Goal: Information Seeking & Learning: Learn about a topic

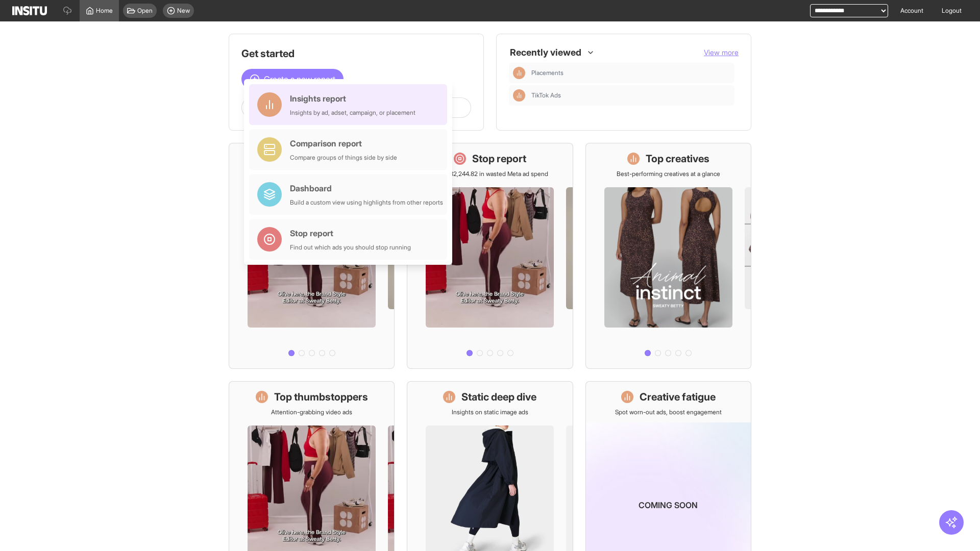
click at [351, 105] on div "Insights report Insights by ad, adset, campaign, or placement" at bounding box center [353, 104] width 126 height 25
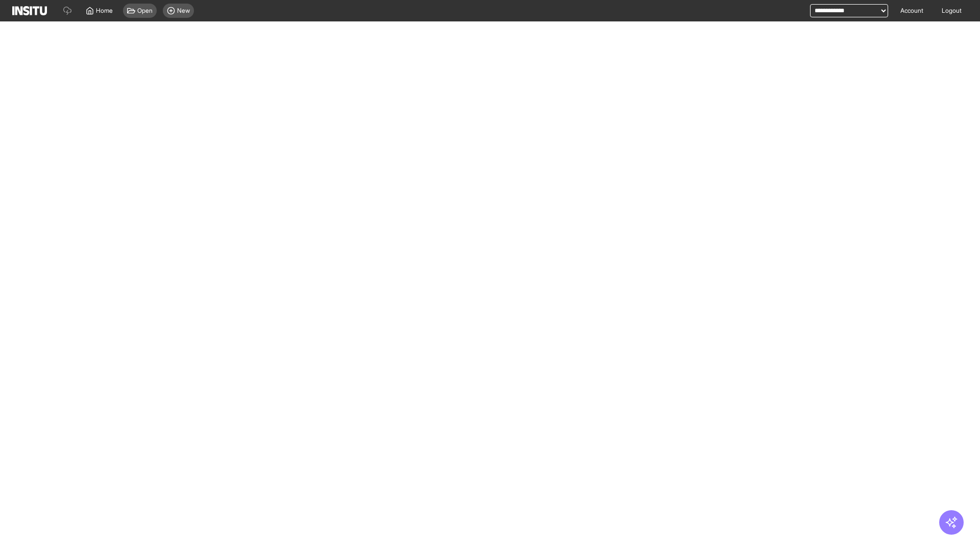
select select "**"
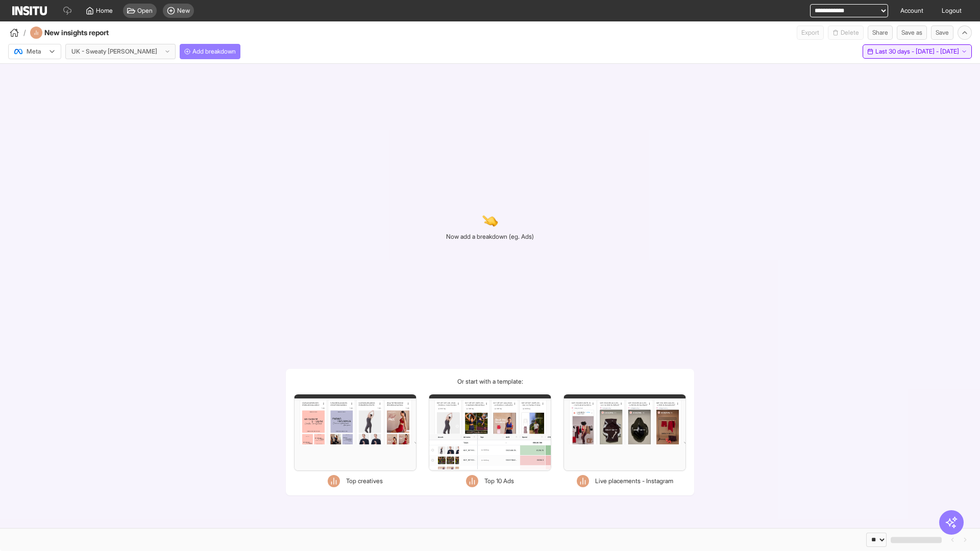
click at [893, 52] on span "Last 30 days - [DATE] - [DATE]" at bounding box center [918, 51] width 84 height 8
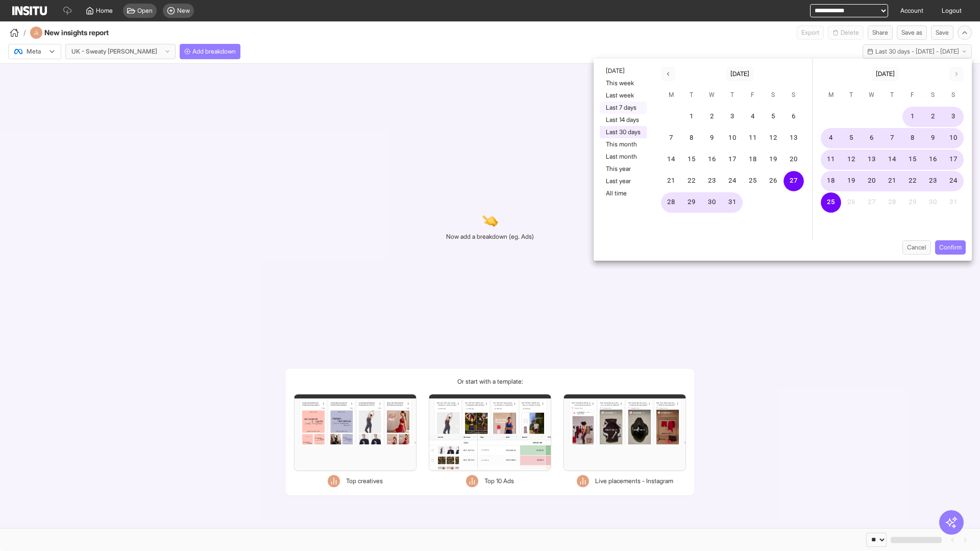
click at [622, 108] on button "Last 7 days" at bounding box center [623, 108] width 47 height 12
